Goal: Communication & Community: Connect with others

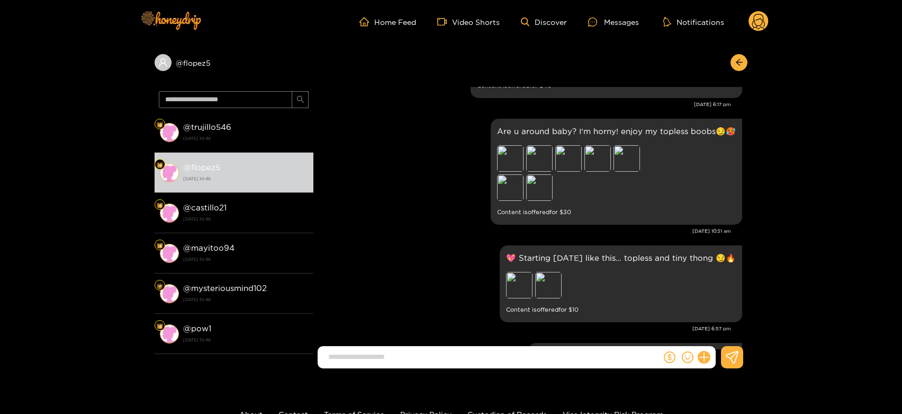
scroll to position [2200, 0]
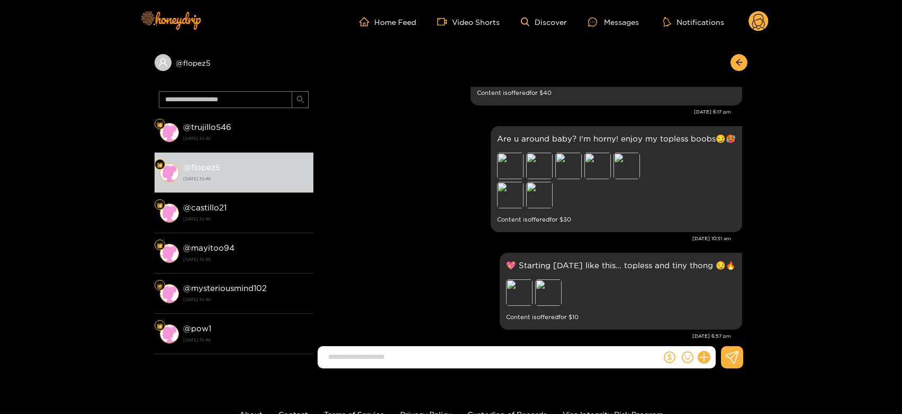
click at [755, 24] on circle at bounding box center [759, 21] width 20 height 20
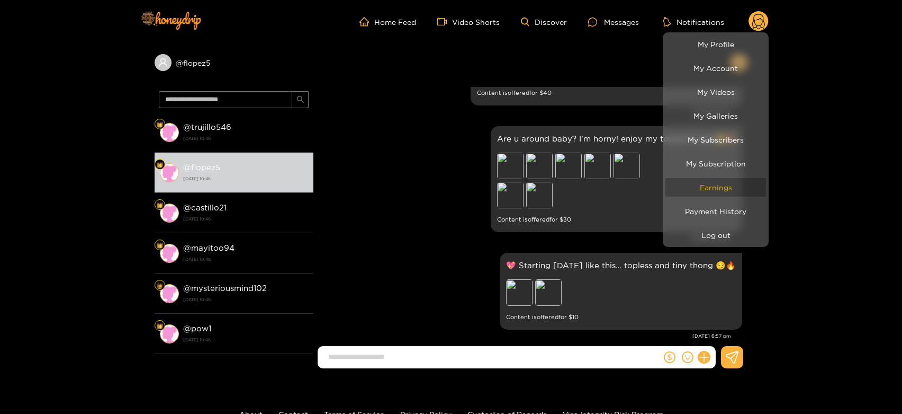
click at [706, 181] on link "Earnings" at bounding box center [716, 187] width 101 height 19
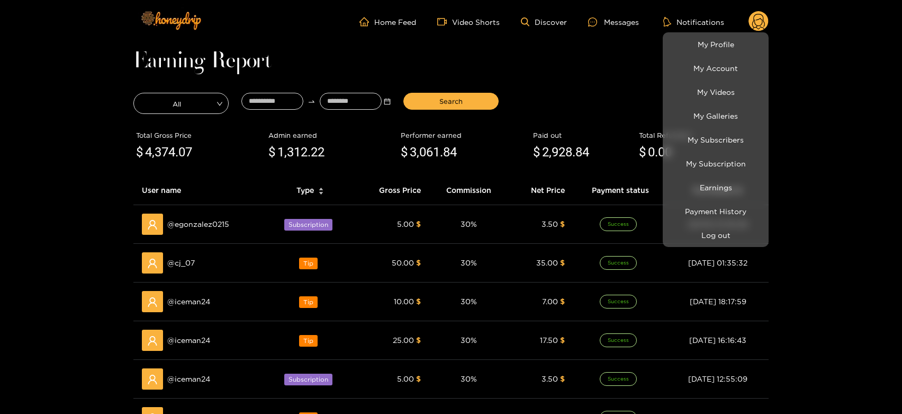
click at [193, 258] on div at bounding box center [451, 207] width 902 height 414
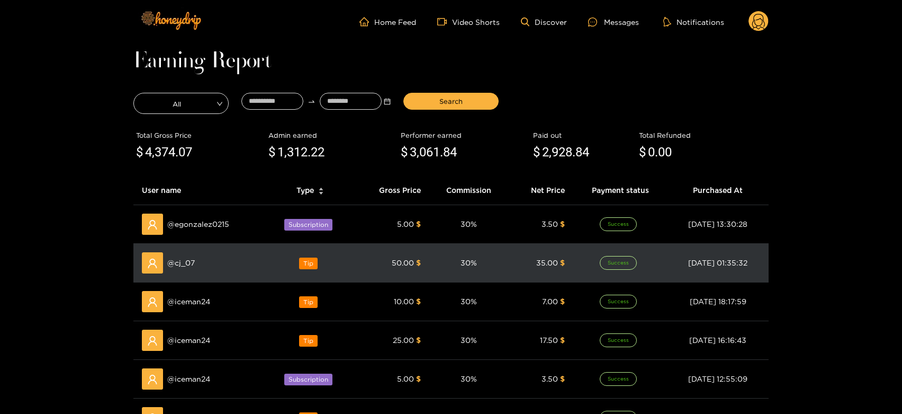
click at [193, 258] on span "@ cj_07" at bounding box center [181, 263] width 28 height 12
click at [181, 265] on span "@ cj_07" at bounding box center [181, 263] width 28 height 12
copy span "cj_07"
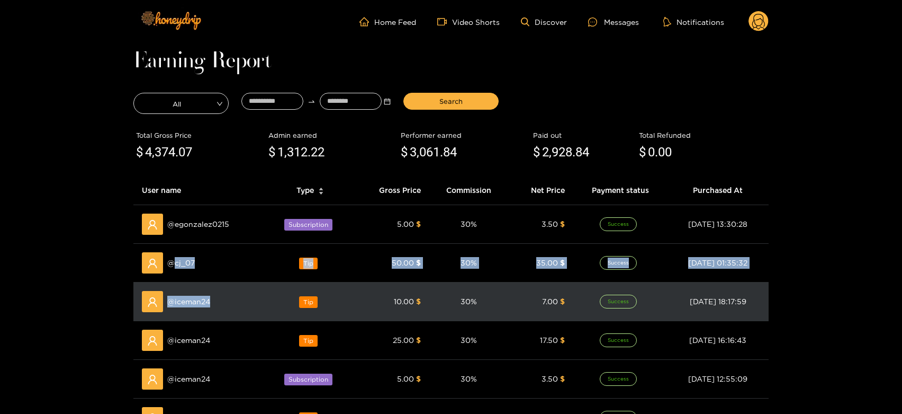
drag, startPoint x: 182, startPoint y: 265, endPoint x: 186, endPoint y: 291, distance: 25.9
click at [186, 291] on tbody "@ egonzalez0215 Subscription 5.00 $ 30 % 3.50 $ Success [DATE] 13:30:28 @ cj_07…" at bounding box center [450, 398] width 635 height 387
click at [186, 291] on div "@ iceman24" at bounding box center [200, 301] width 116 height 21
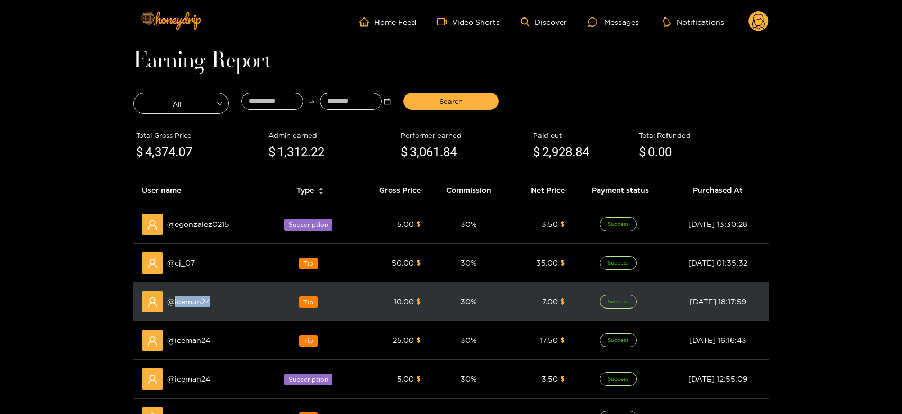
click at [186, 291] on div "@ iceman24" at bounding box center [200, 301] width 116 height 21
copy span "iceman24"
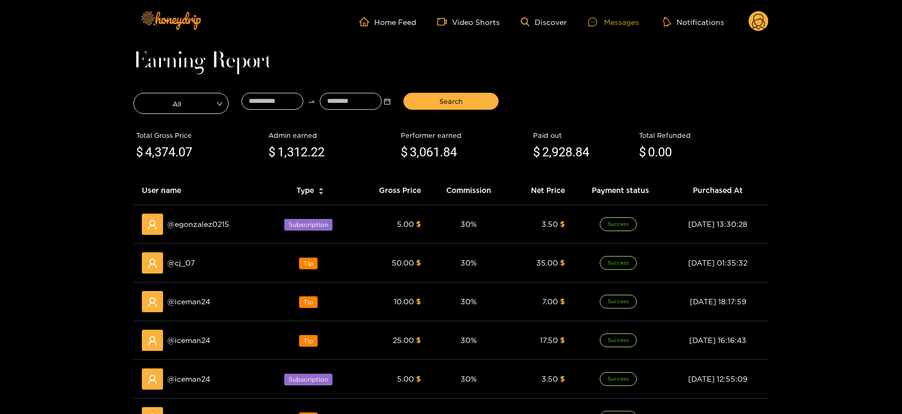
click at [608, 22] on div "Messages" at bounding box center [613, 22] width 51 height 12
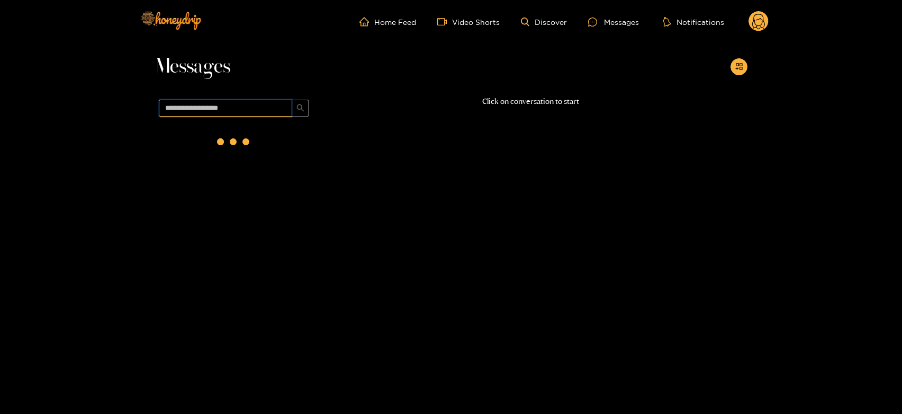
click at [254, 110] on input "text" at bounding box center [225, 108] width 133 height 17
paste input "********"
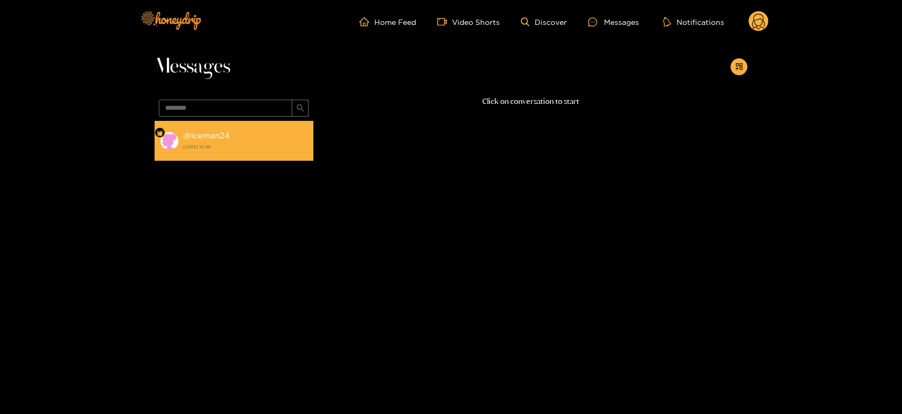
click at [248, 130] on div "@ iceman24 [DATE] 10:46" at bounding box center [245, 141] width 125 height 24
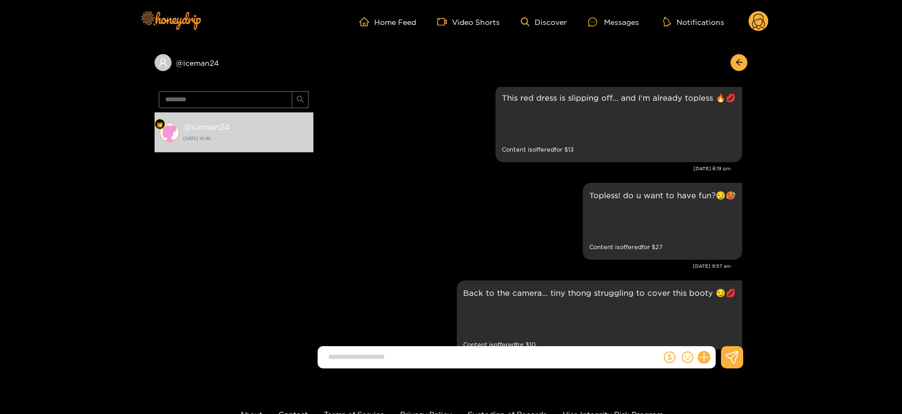
scroll to position [1287, 0]
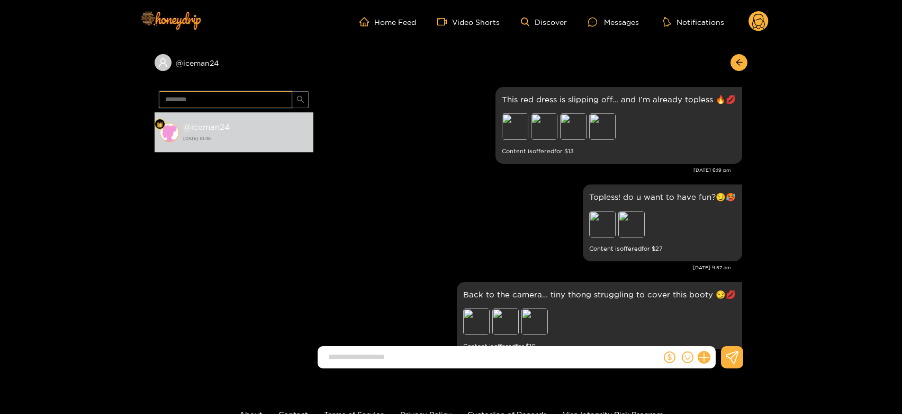
click at [229, 98] on input "********" at bounding box center [225, 99] width 133 height 17
paste input "text"
type input "*****"
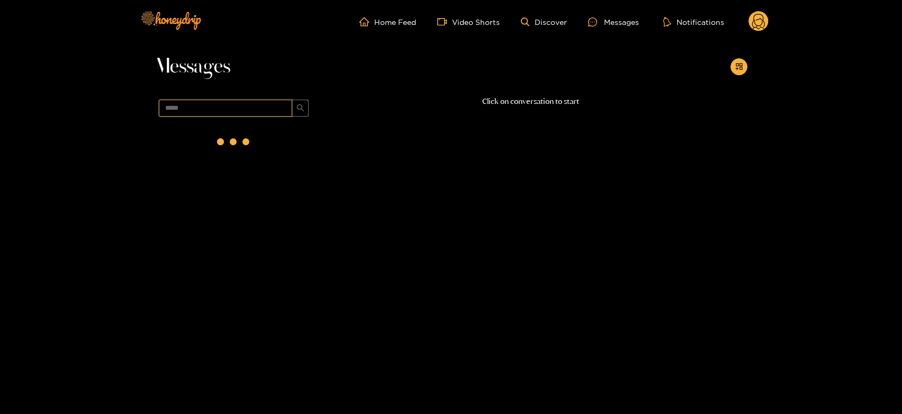
scroll to position [0, 0]
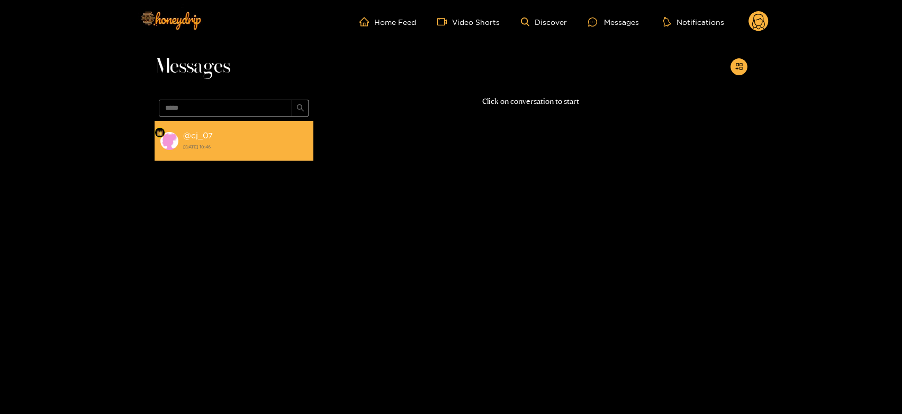
click at [195, 135] on strong "@ cj_07" at bounding box center [198, 135] width 30 height 9
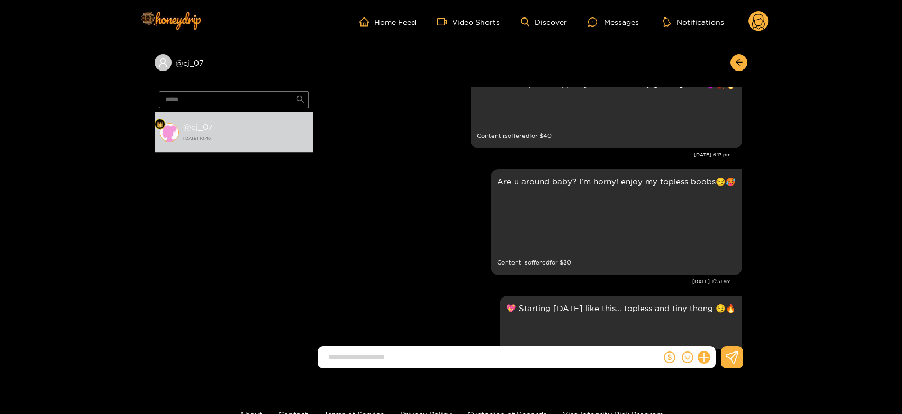
scroll to position [1980, 0]
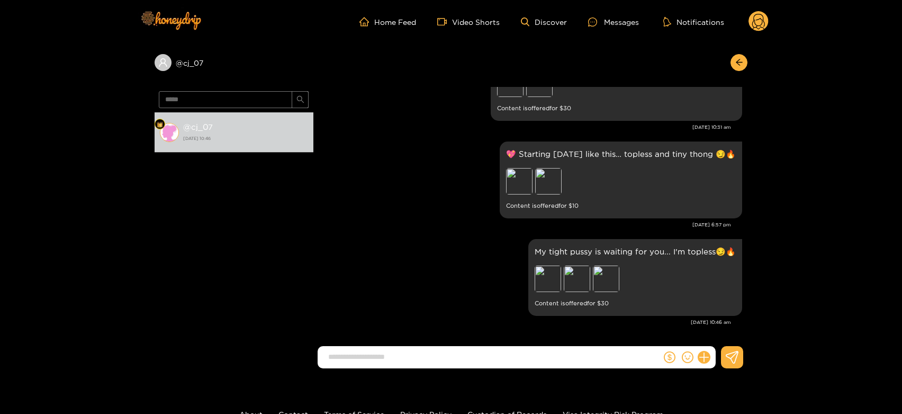
click at [746, 12] on ul "Home Feed Video Shorts Discover Messages Notifications" at bounding box center [564, 21] width 409 height 21
click at [754, 19] on circle at bounding box center [759, 21] width 20 height 20
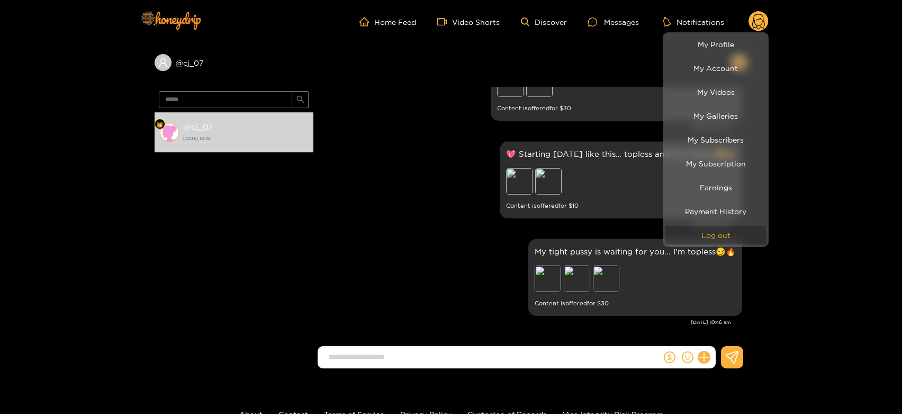
click at [710, 230] on button "Log out" at bounding box center [716, 235] width 101 height 19
